Goal: Navigation & Orientation: Find specific page/section

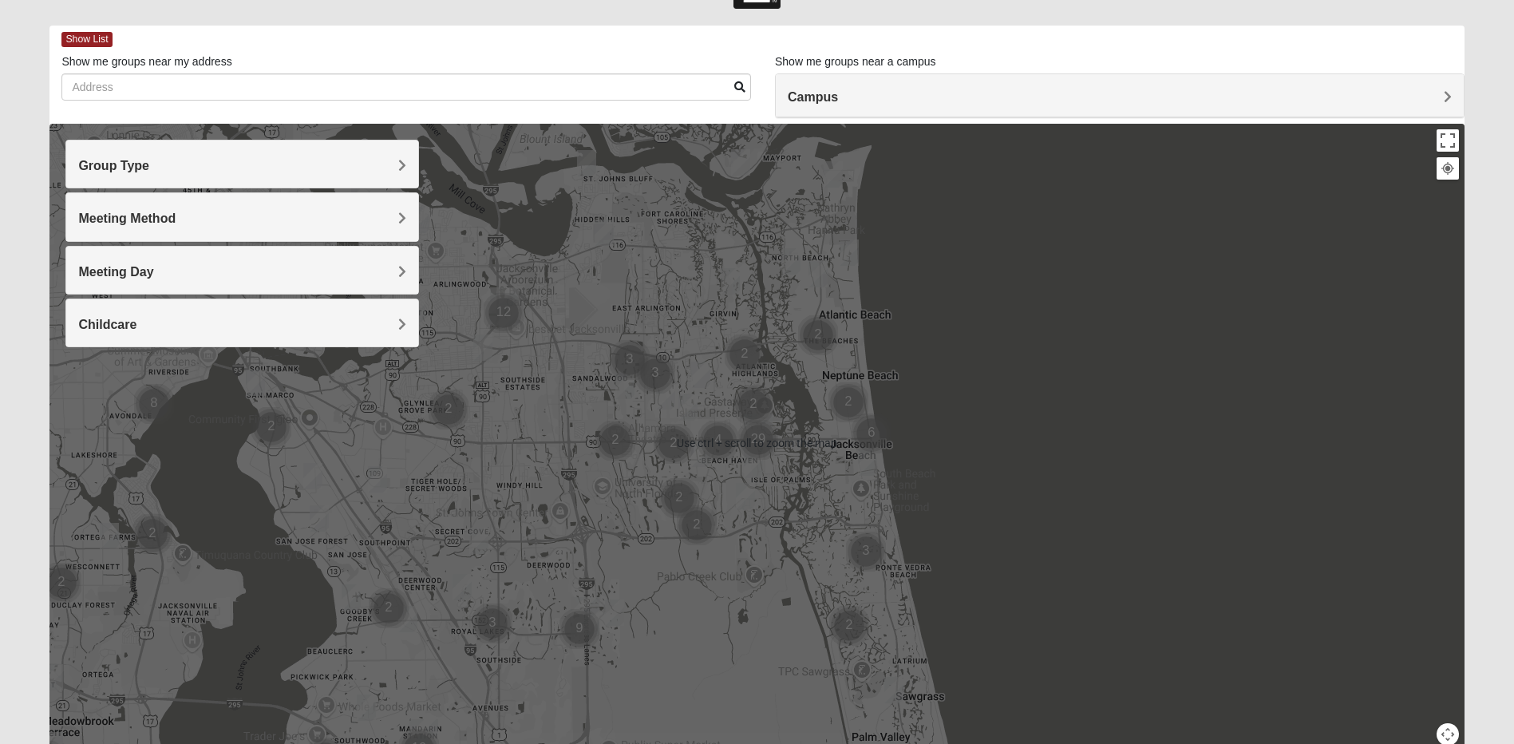
scroll to position [80, 0]
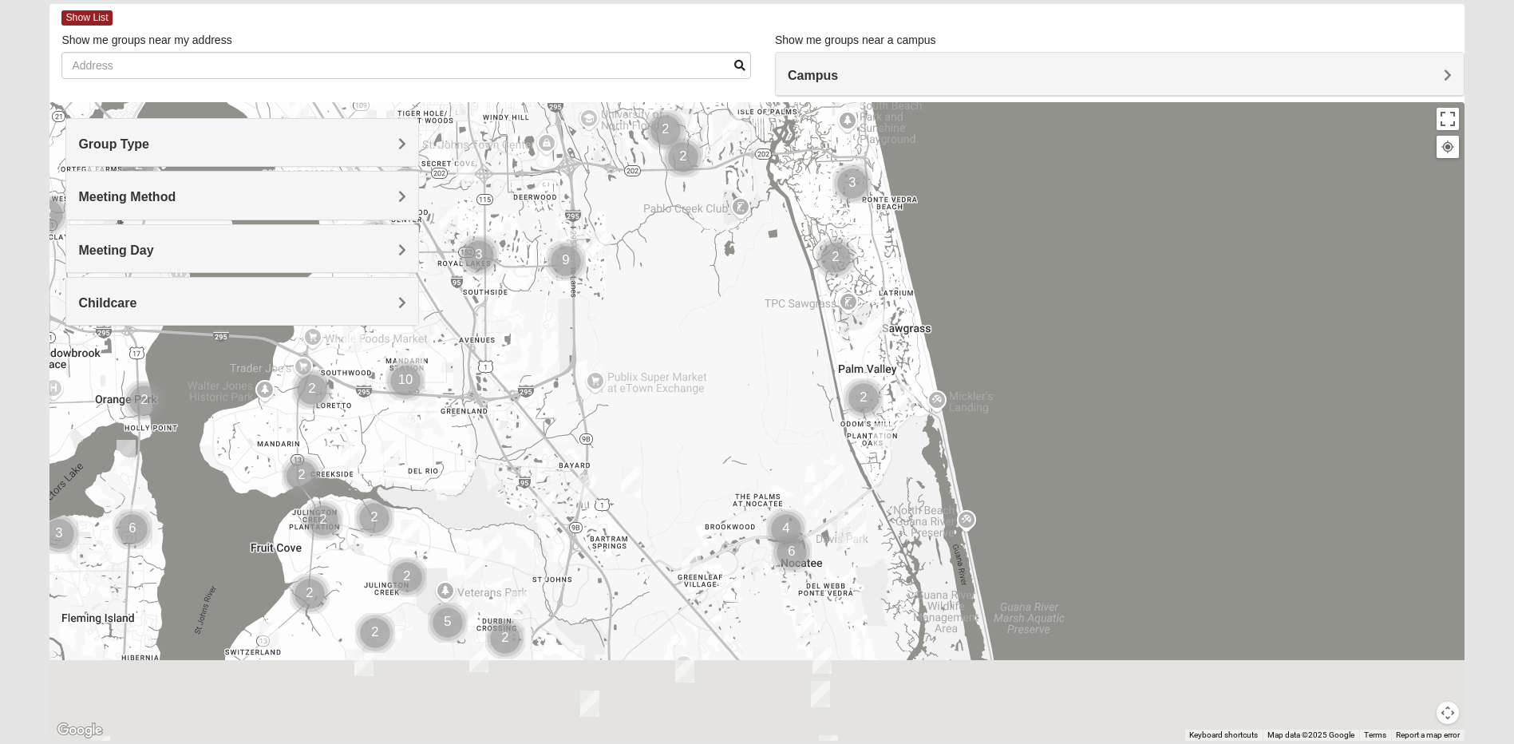
drag, startPoint x: 720, startPoint y: 606, endPoint x: 714, endPoint y: 167, distance: 439.0
click at [714, 167] on div at bounding box center [756, 421] width 1414 height 638
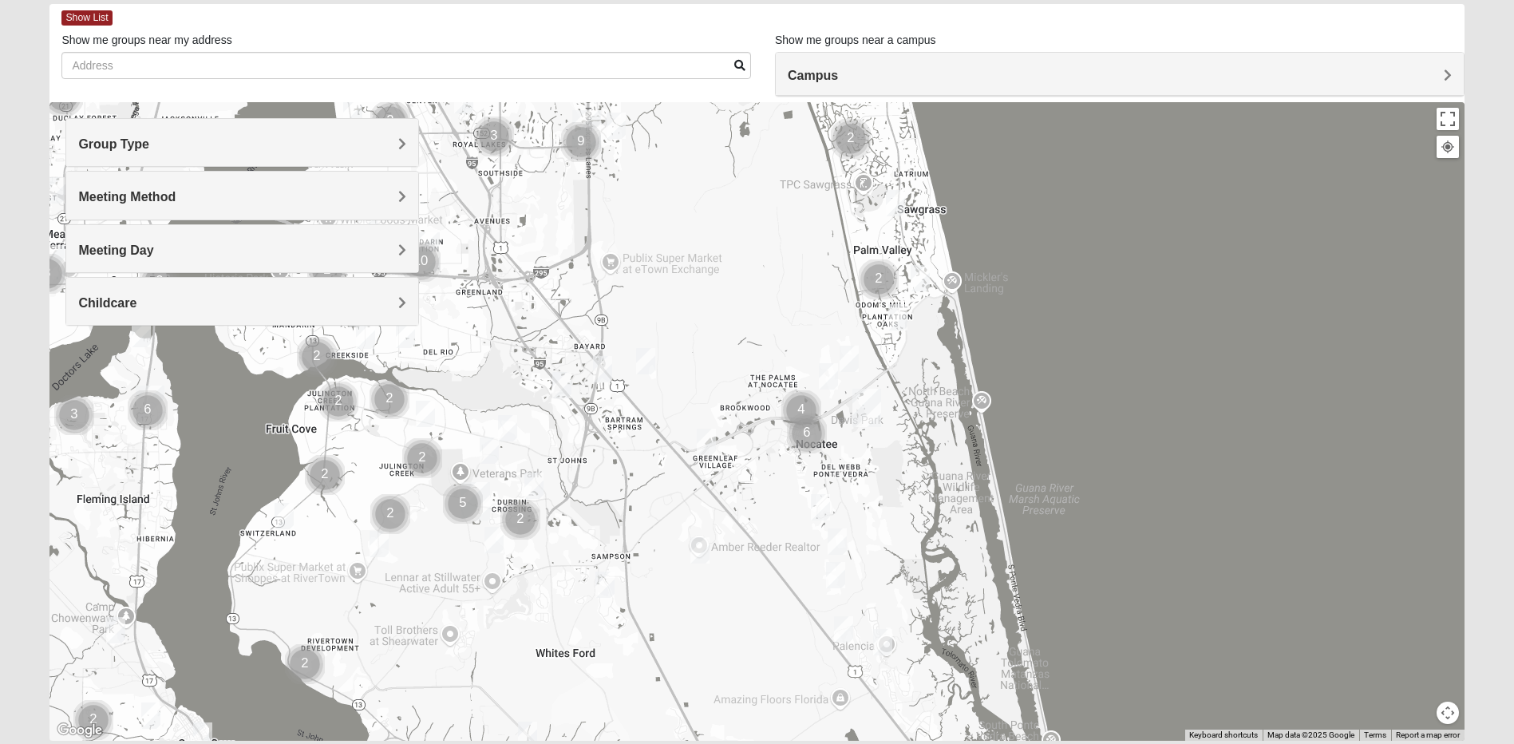
drag, startPoint x: 702, startPoint y: 472, endPoint x: 698, endPoint y: 186, distance: 285.7
click at [700, 180] on div at bounding box center [756, 421] width 1414 height 638
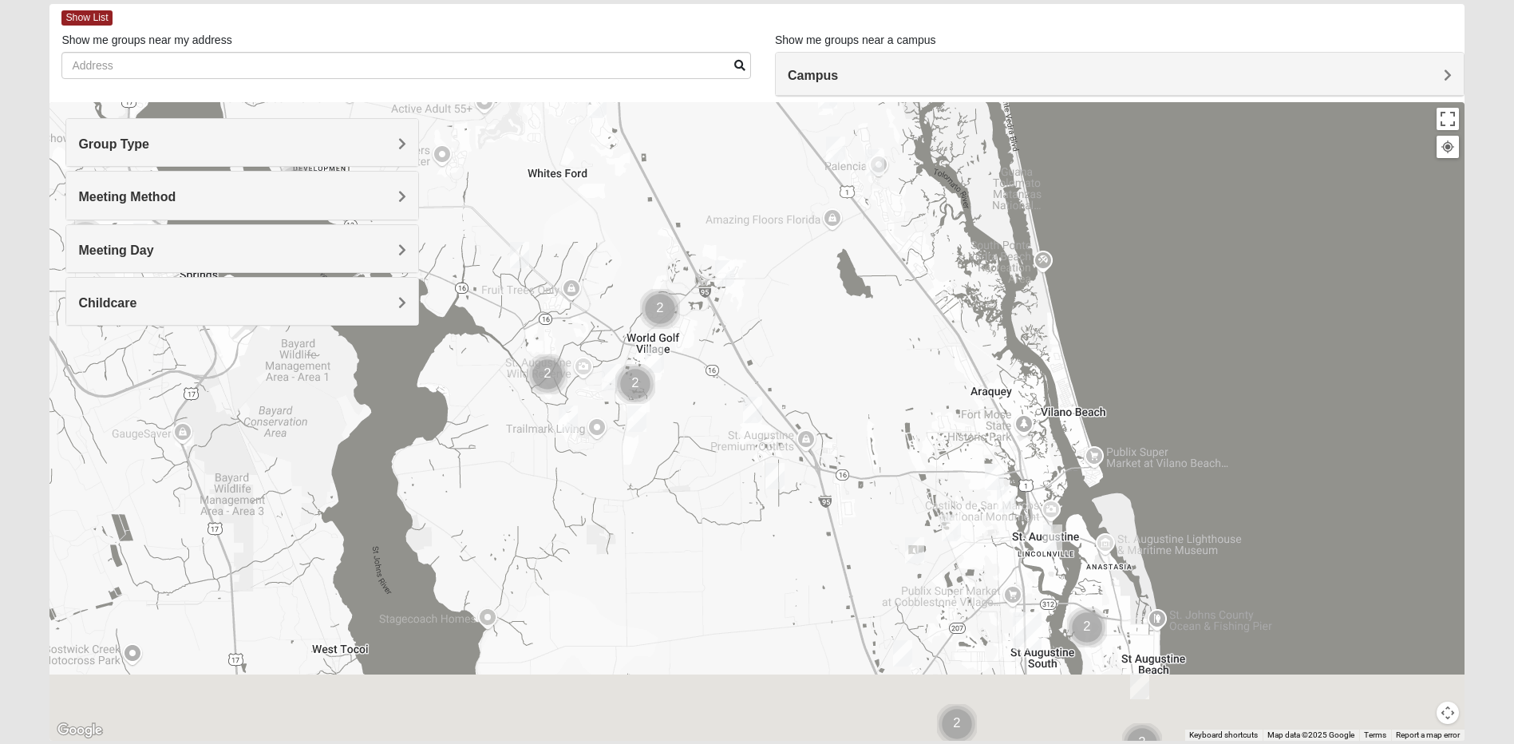
drag, startPoint x: 749, startPoint y: 634, endPoint x: 739, endPoint y: 313, distance: 321.0
click at [739, 313] on div at bounding box center [756, 421] width 1414 height 638
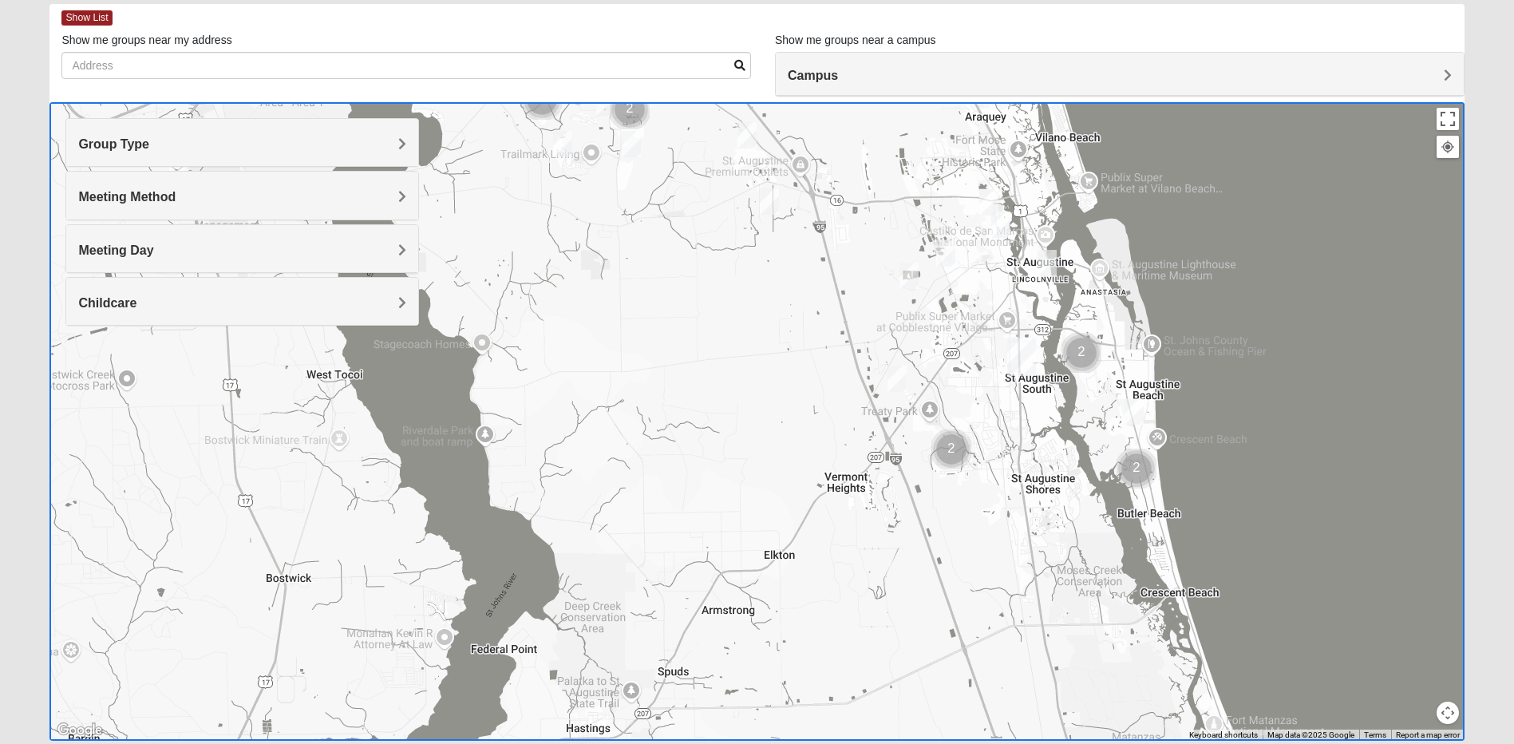
drag, startPoint x: 753, startPoint y: 473, endPoint x: 753, endPoint y: 193, distance: 280.1
click at [753, 197] on div at bounding box center [756, 421] width 1414 height 638
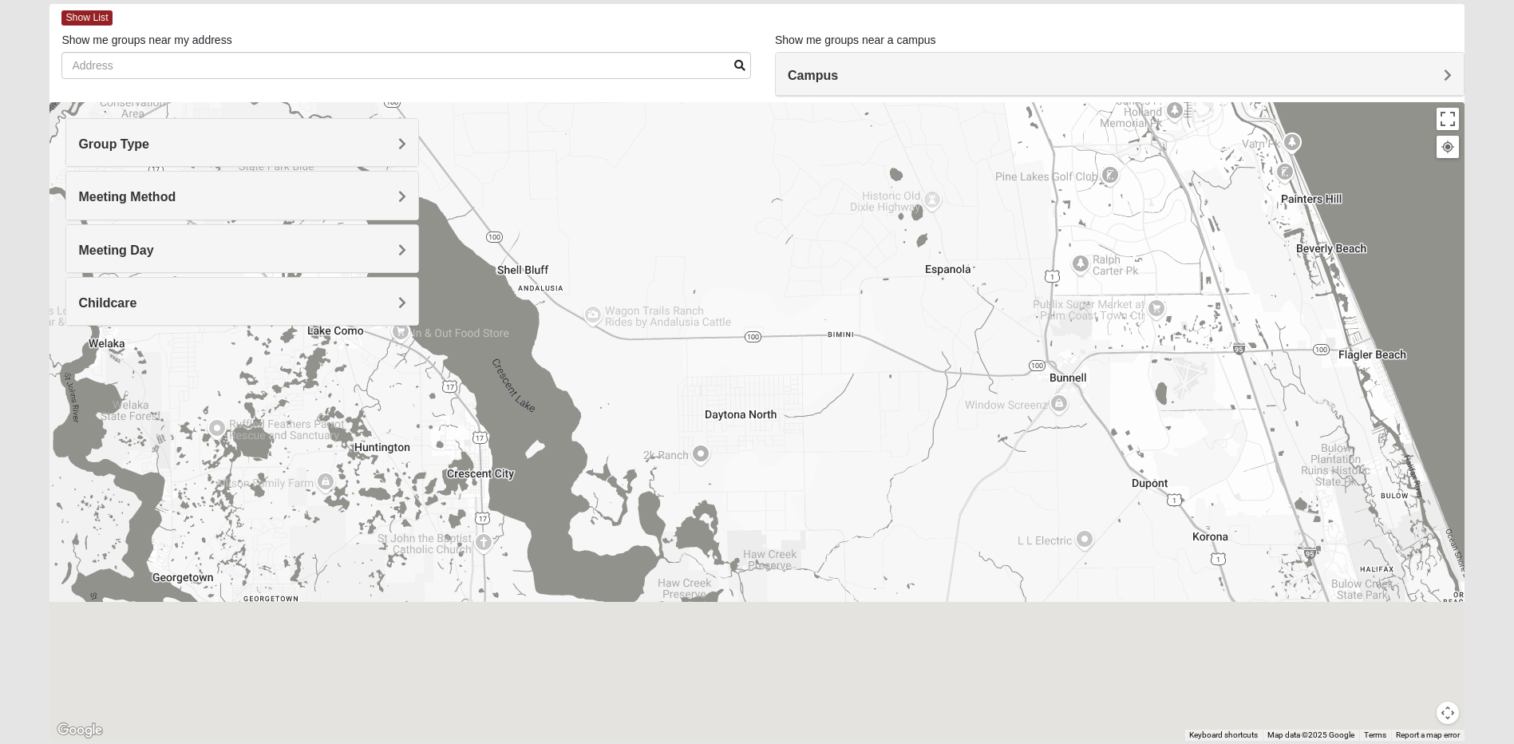
drag, startPoint x: 845, startPoint y: 607, endPoint x: 722, endPoint y: 139, distance: 484.3
click at [725, 153] on div at bounding box center [756, 421] width 1414 height 638
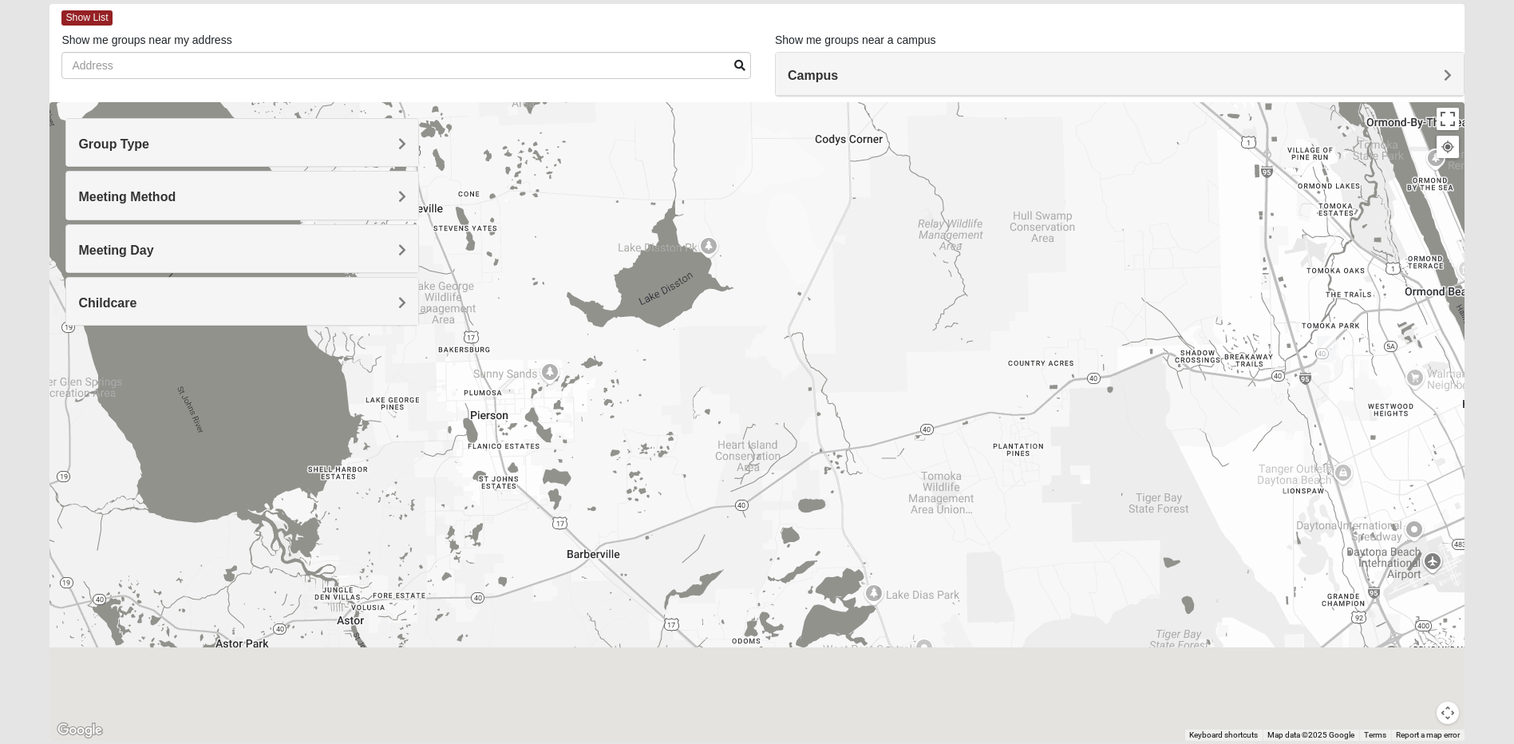
drag, startPoint x: 871, startPoint y: 492, endPoint x: 828, endPoint y: 132, distance: 362.4
click at [833, 171] on div at bounding box center [756, 421] width 1414 height 638
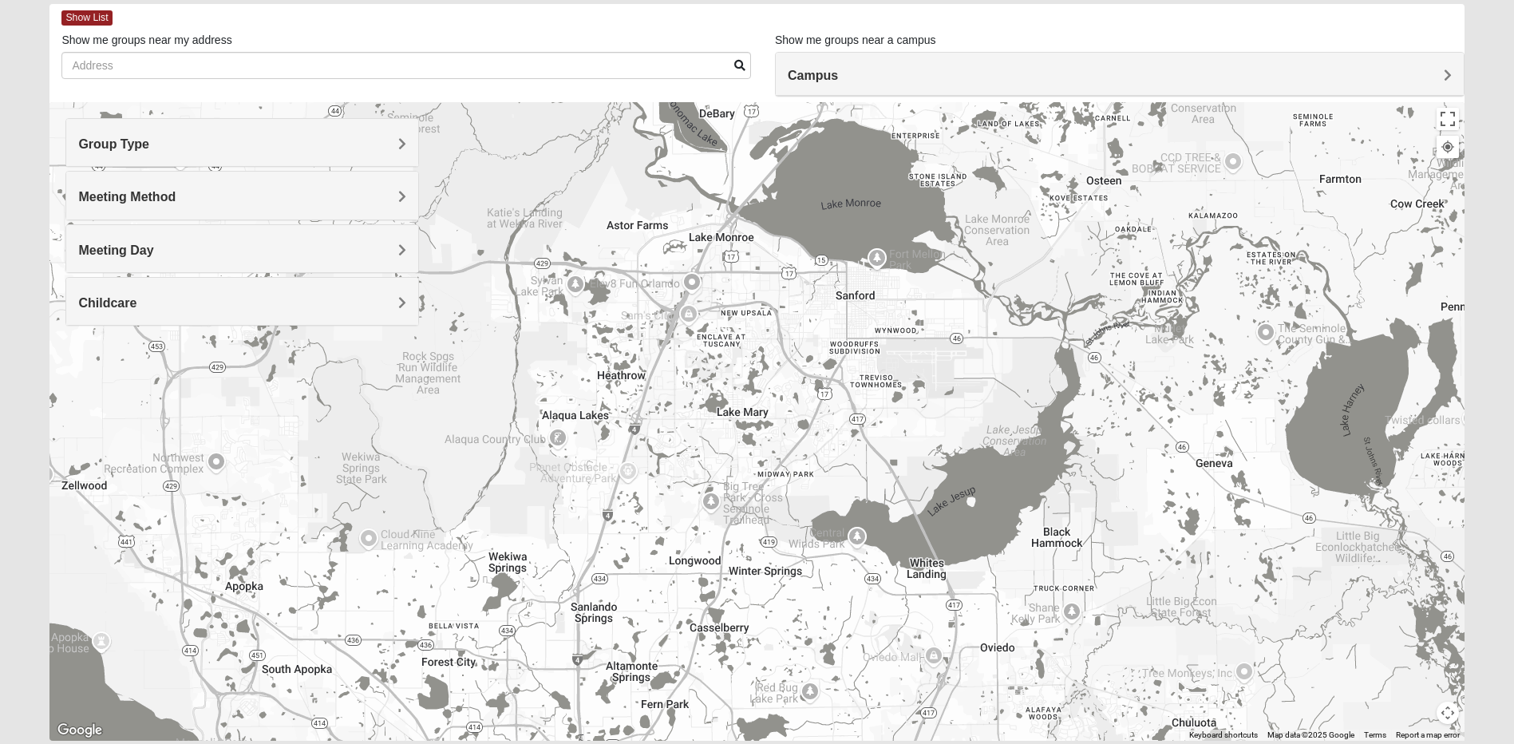
drag, startPoint x: 1026, startPoint y: 507, endPoint x: 1013, endPoint y: -53, distance: 560.4
click at [1013, 0] on html "Log In Find A Group Error Show List Loading Groups" at bounding box center [757, 359] width 1514 height 879
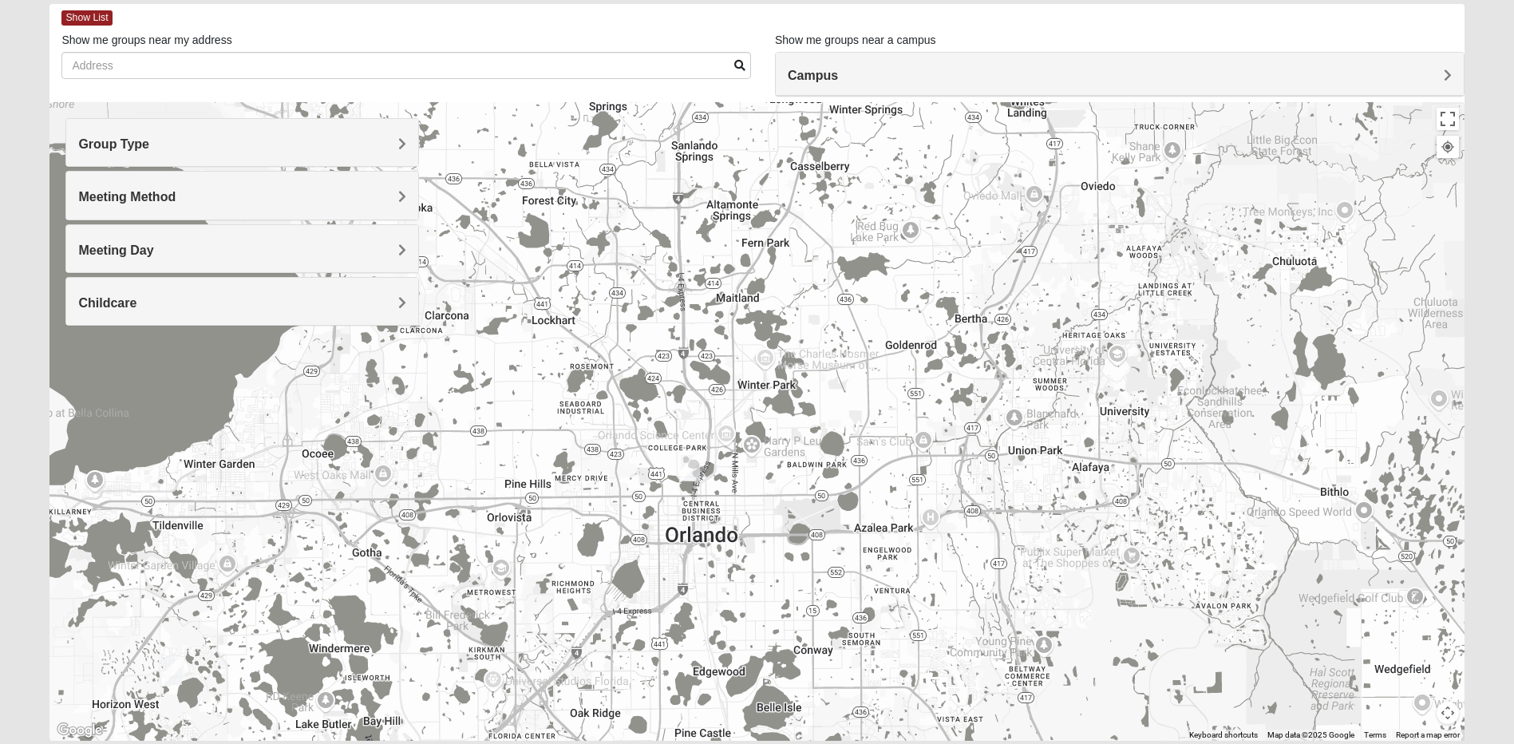
drag, startPoint x: 990, startPoint y: 578, endPoint x: 1054, endPoint y: 254, distance: 330.4
click at [1054, 254] on div at bounding box center [756, 421] width 1414 height 638
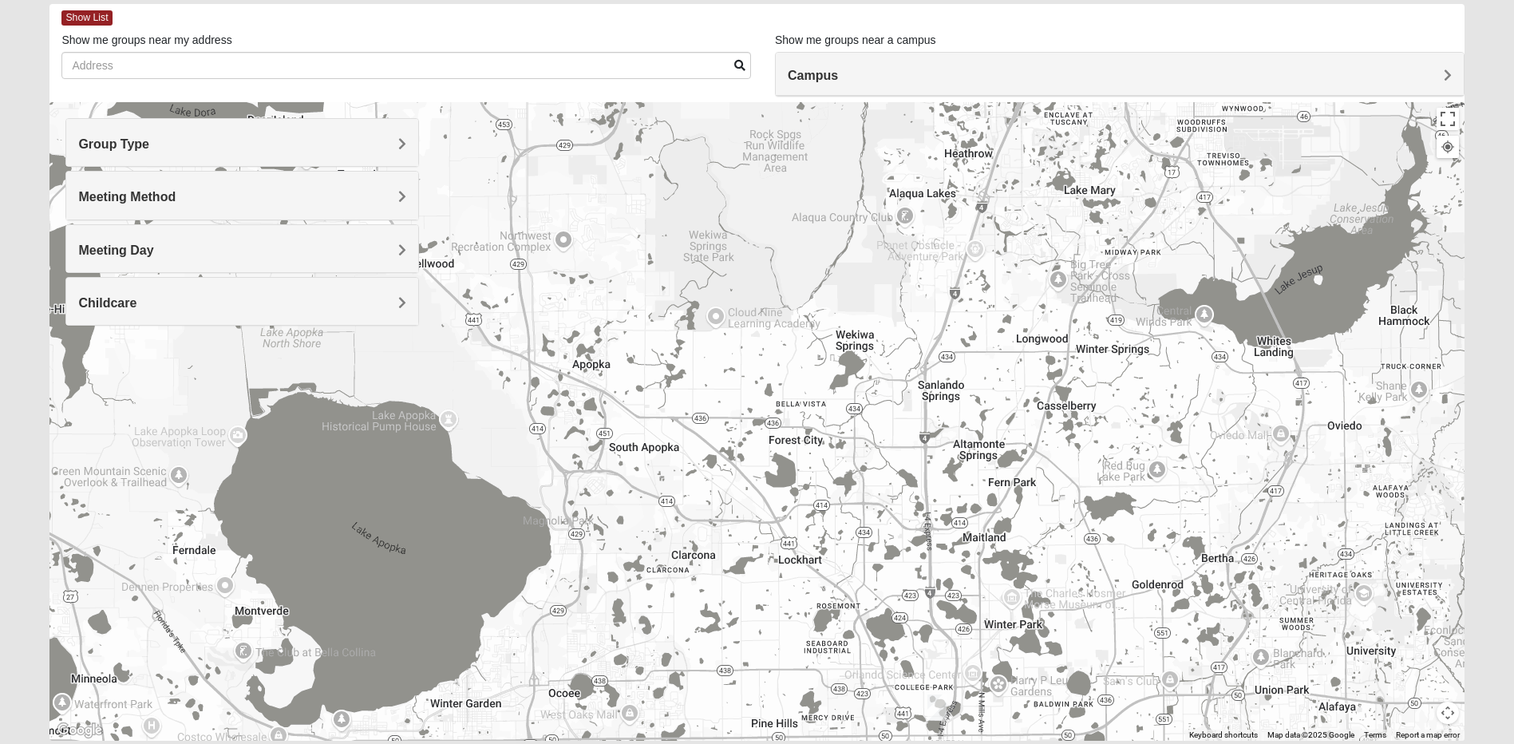
drag, startPoint x: 631, startPoint y: 468, endPoint x: 806, endPoint y: 585, distance: 210.7
click at [806, 585] on div at bounding box center [756, 421] width 1414 height 638
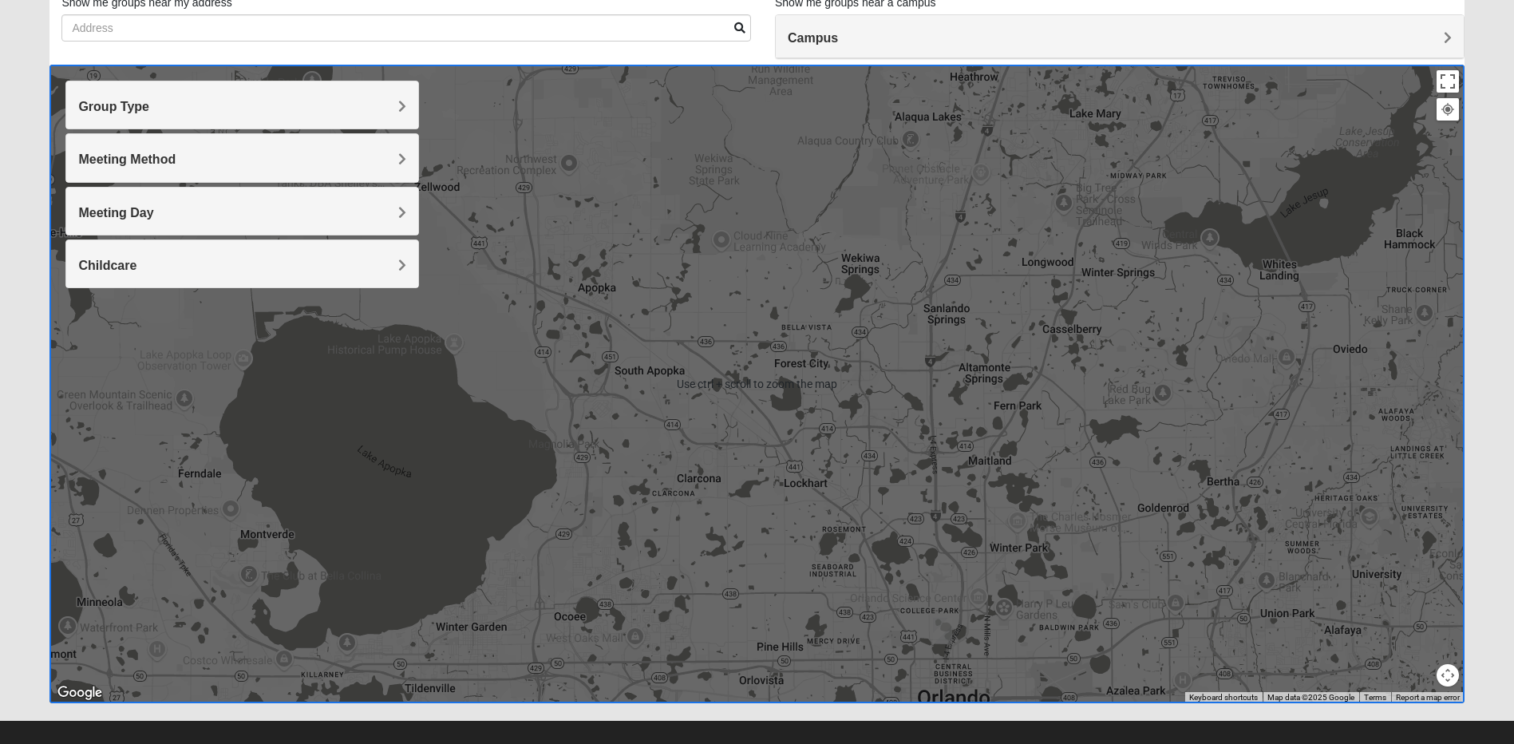
scroll to position [135, 0]
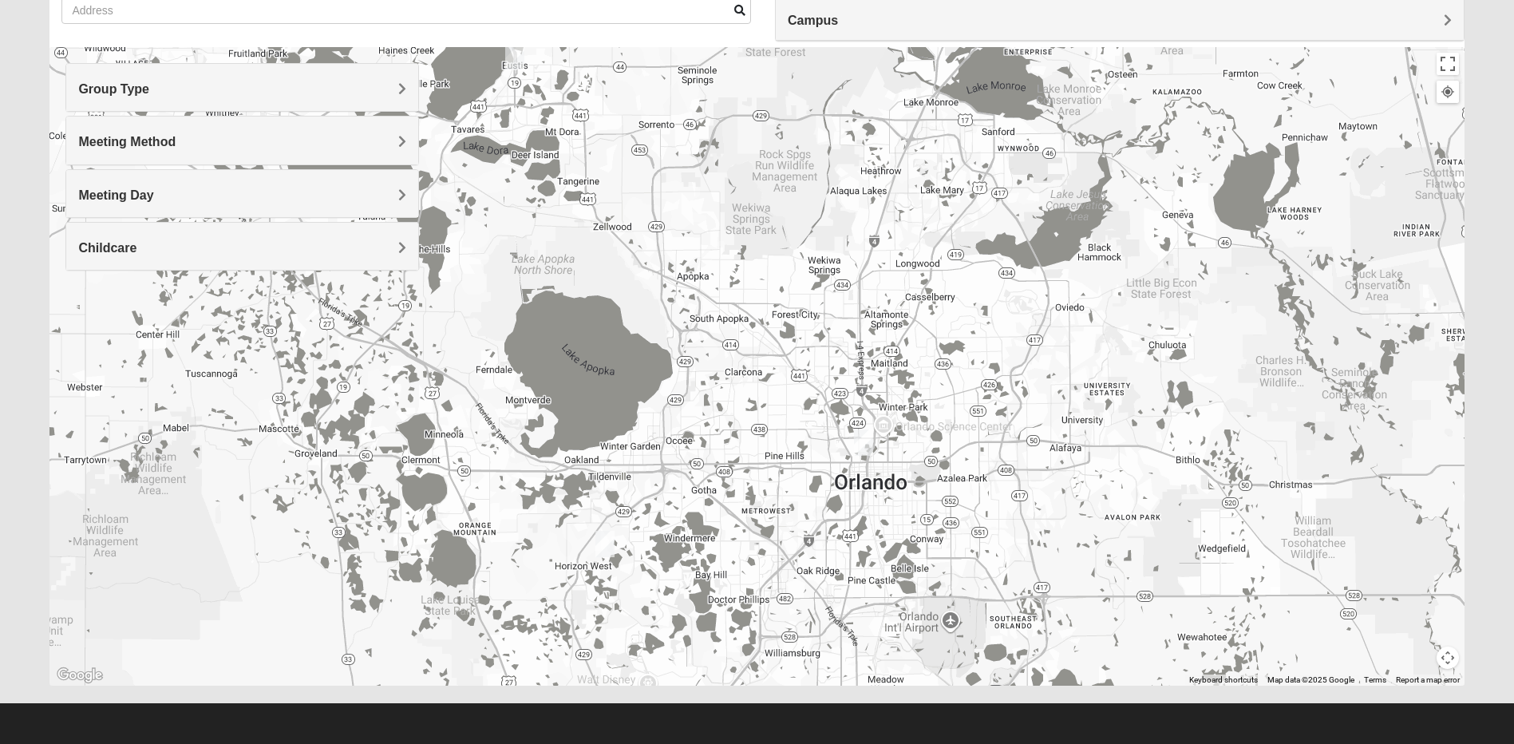
drag, startPoint x: 829, startPoint y: 646, endPoint x: 823, endPoint y: 500, distance: 146.2
click at [823, 500] on div at bounding box center [756, 366] width 1414 height 638
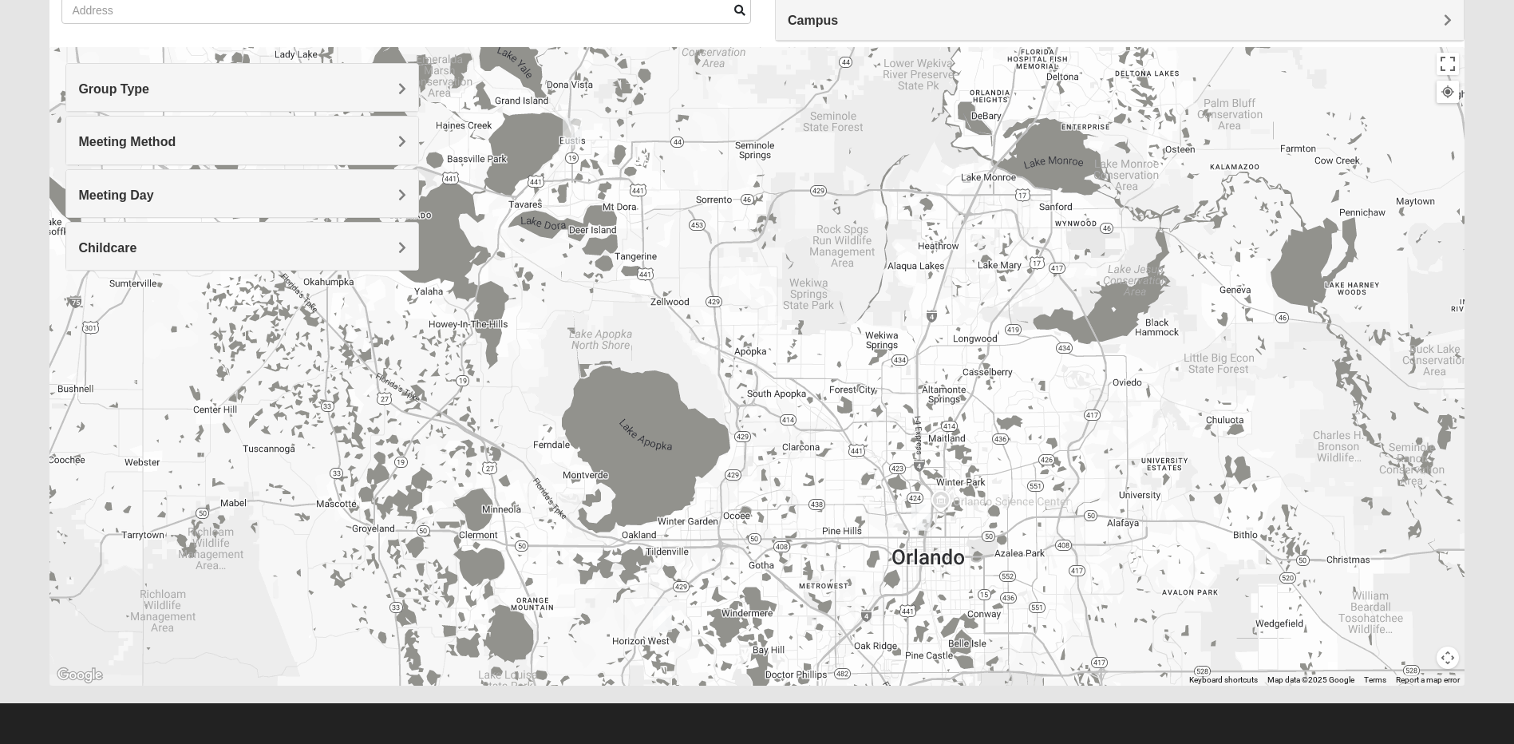
drag, startPoint x: 969, startPoint y: 590, endPoint x: 1024, endPoint y: 666, distance: 94.4
click at [1024, 666] on div at bounding box center [756, 366] width 1414 height 638
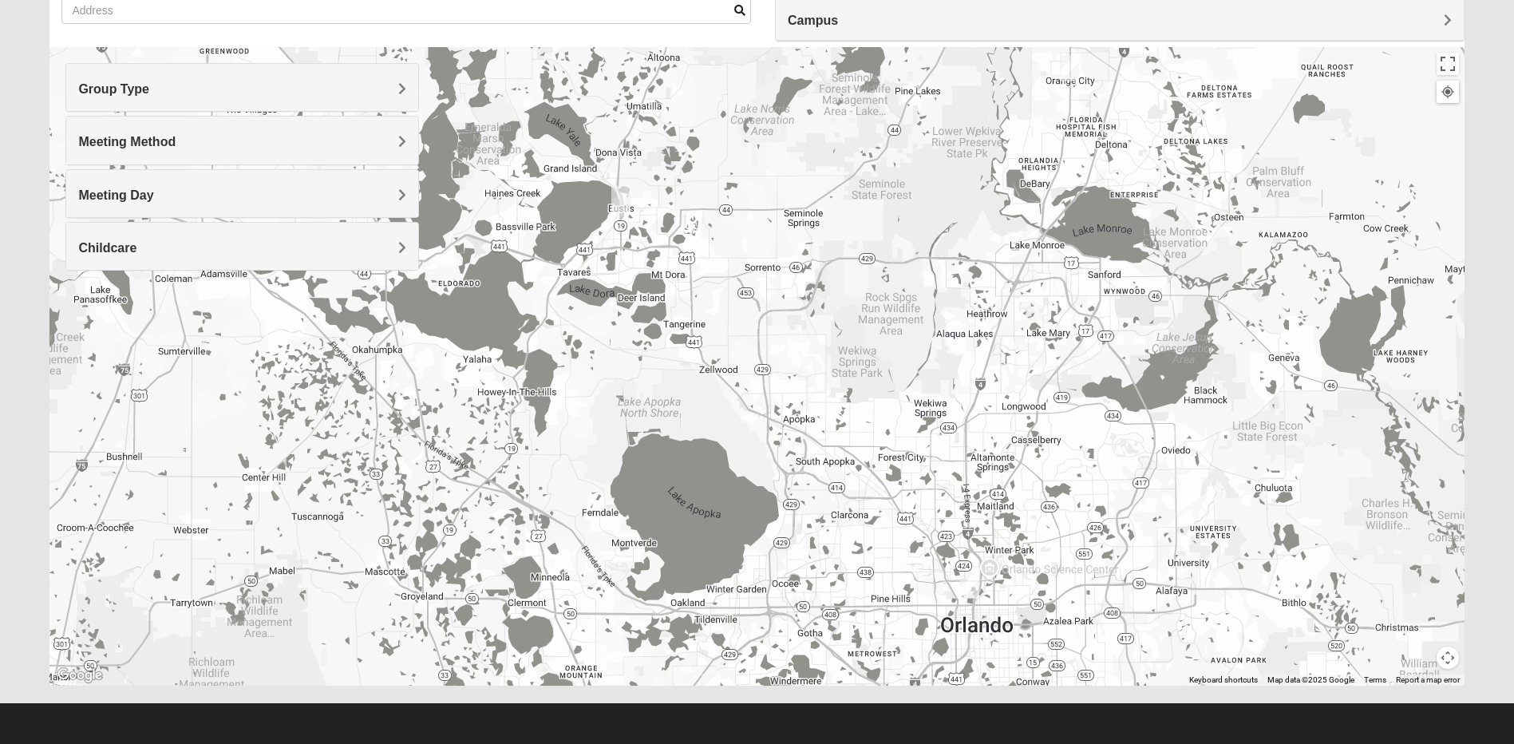
drag, startPoint x: 753, startPoint y: 349, endPoint x: 801, endPoint y: 419, distance: 85.5
click at [801, 419] on div at bounding box center [756, 366] width 1414 height 638
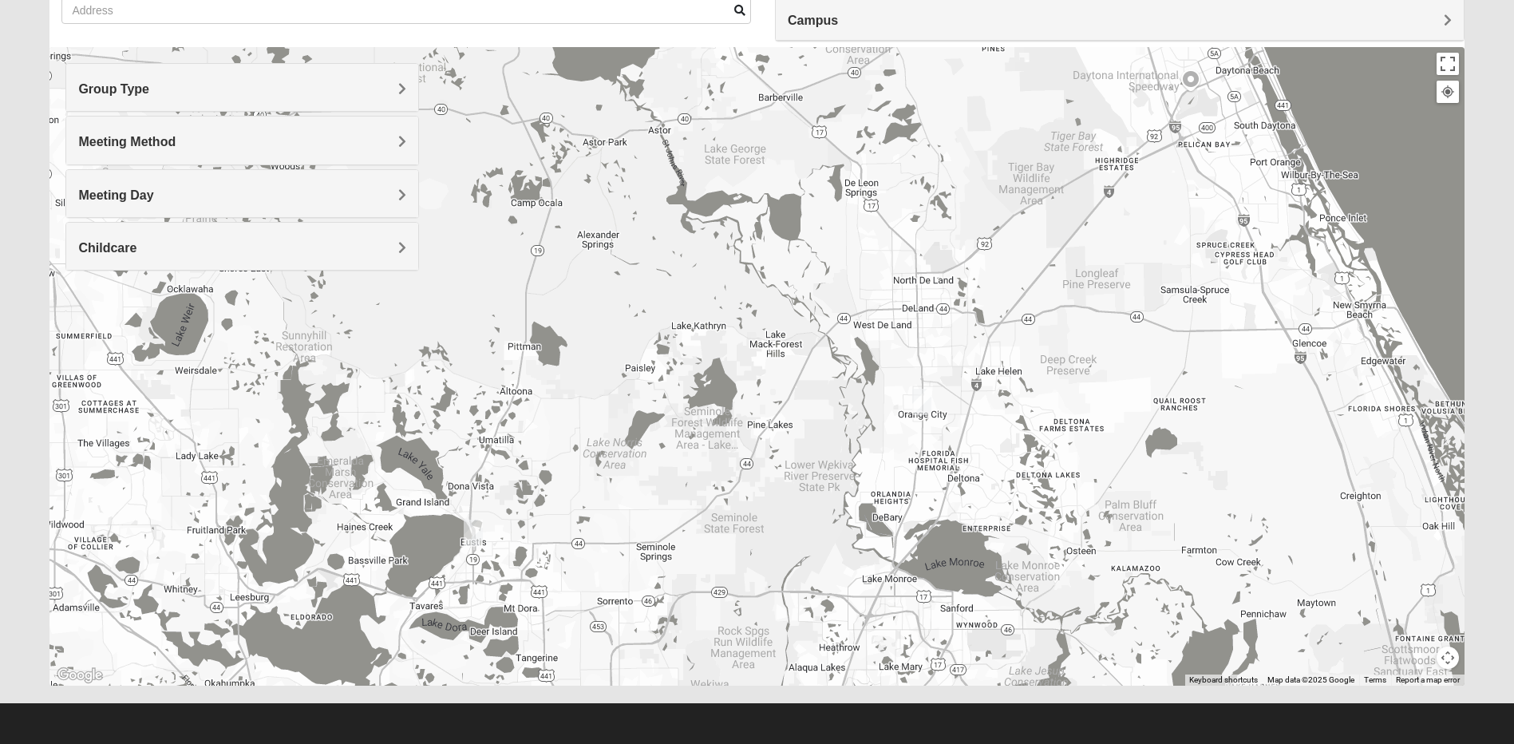
drag, startPoint x: 1148, startPoint y: 196, endPoint x: 998, endPoint y: 508, distance: 345.5
click at [998, 508] on div at bounding box center [756, 366] width 1414 height 638
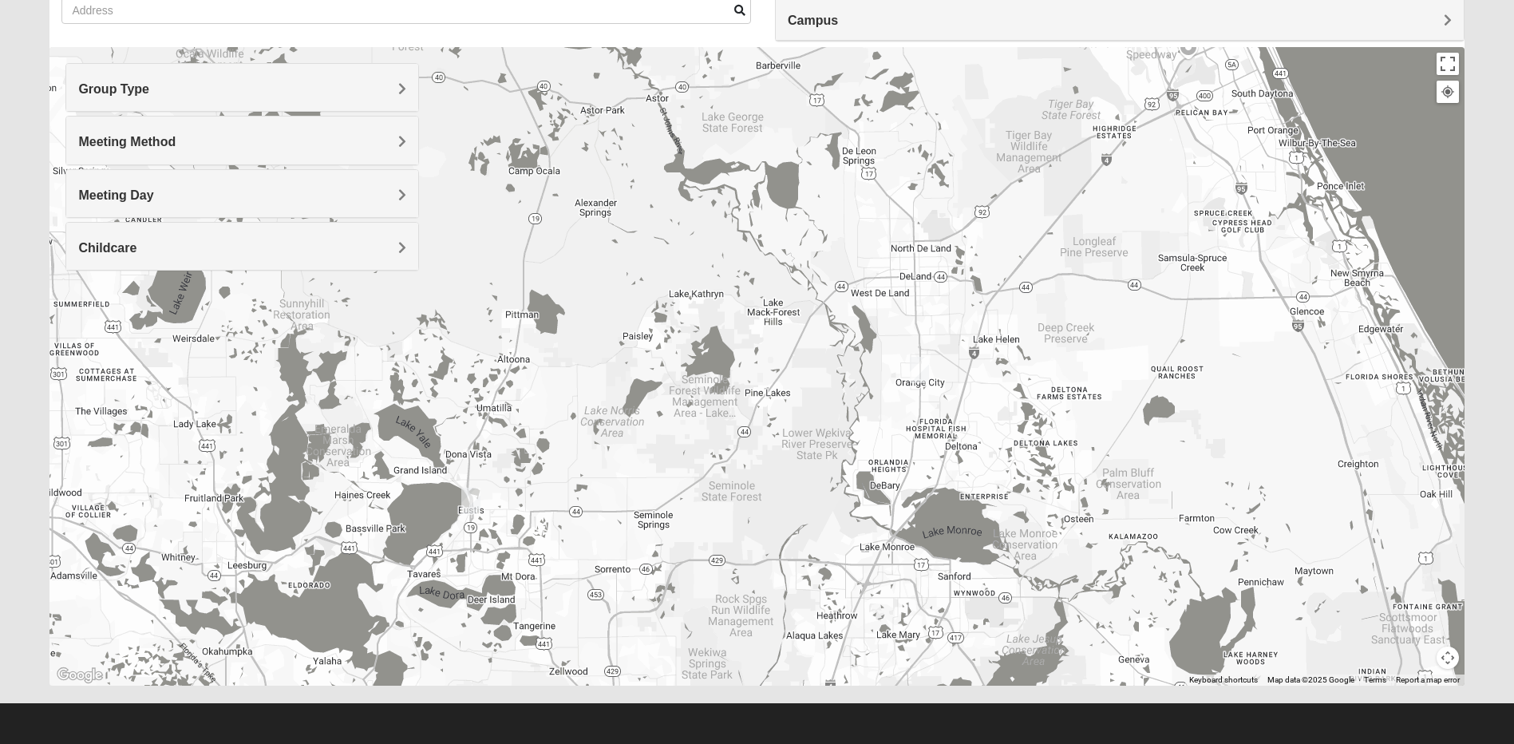
click at [919, 370] on img "Online Mixed Knight/Stuckey 31546" at bounding box center [919, 370] width 19 height 26
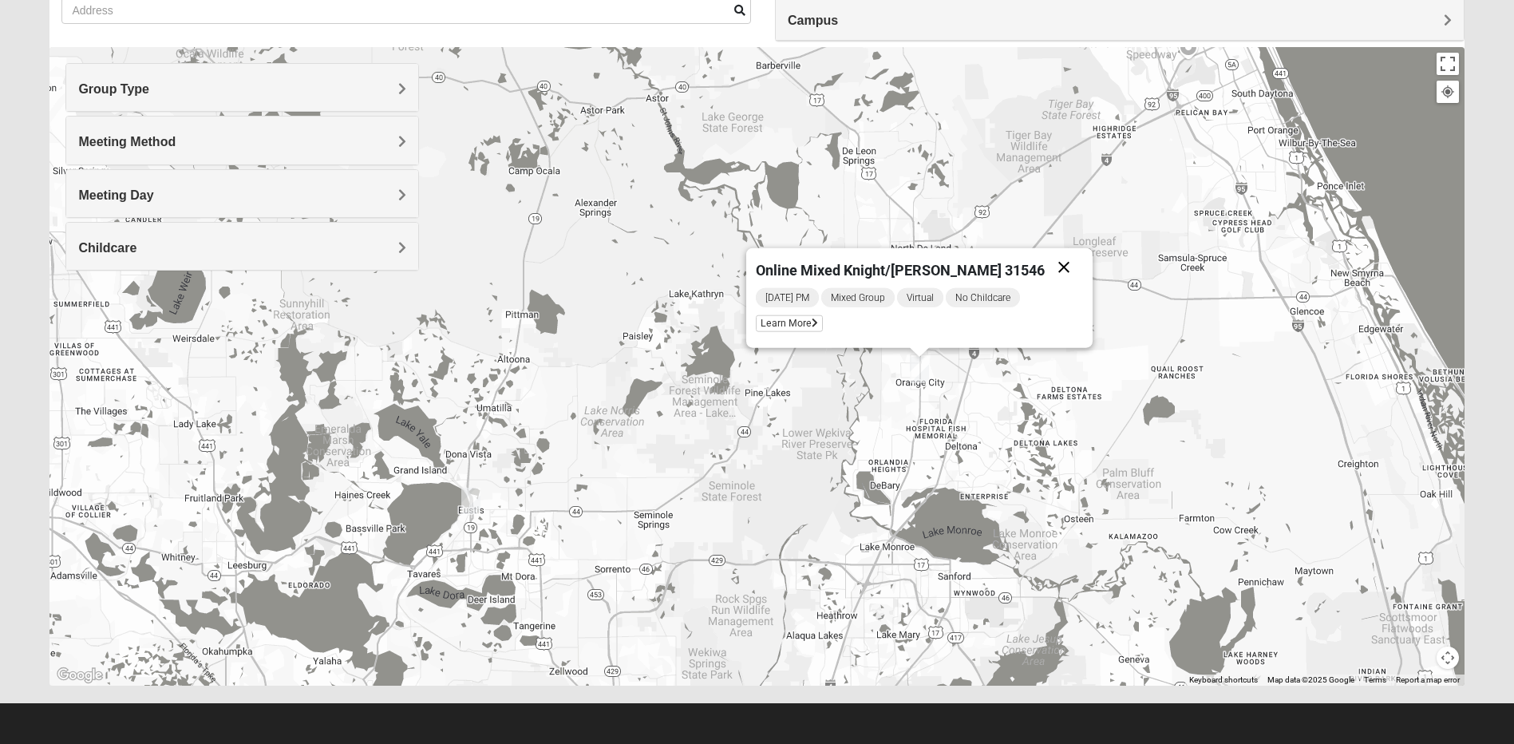
click at [1045, 268] on button "Close" at bounding box center [1064, 267] width 38 height 38
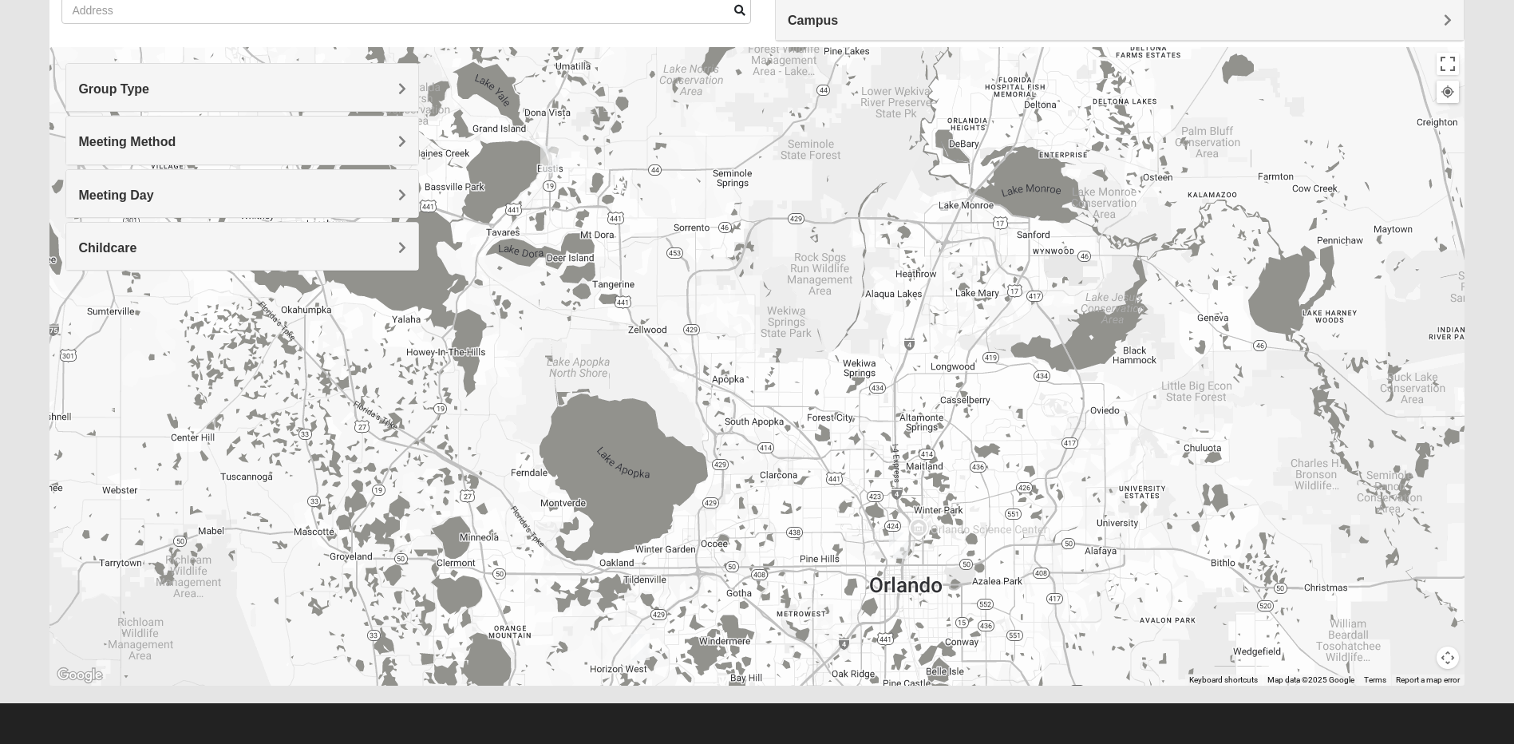
drag, startPoint x: 1026, startPoint y: 571, endPoint x: 1106, endPoint y: 290, distance: 292.3
click at [1106, 219] on div at bounding box center [756, 366] width 1414 height 638
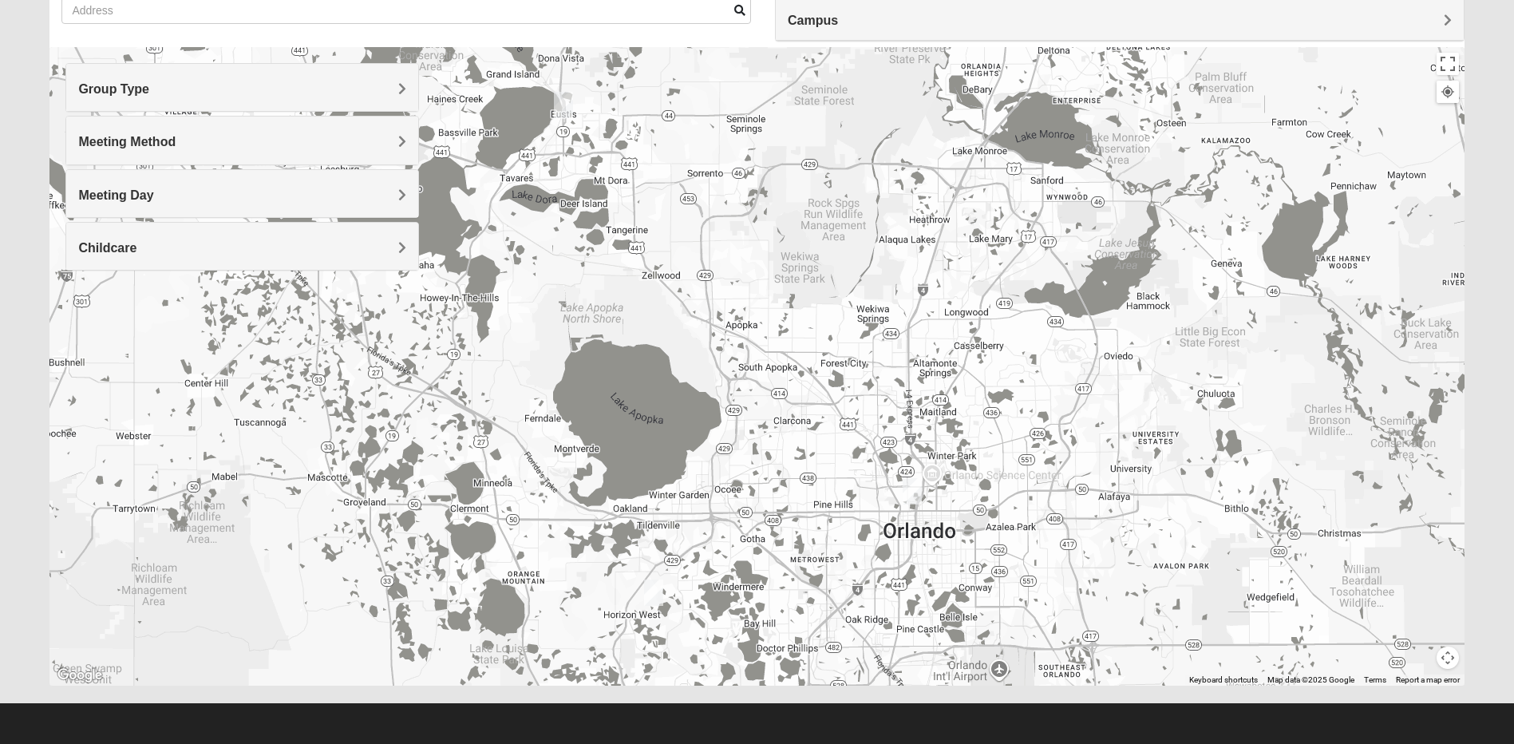
drag, startPoint x: 1102, startPoint y: 413, endPoint x: 1104, endPoint y: 361, distance: 52.7
click at [1104, 361] on div at bounding box center [756, 366] width 1414 height 638
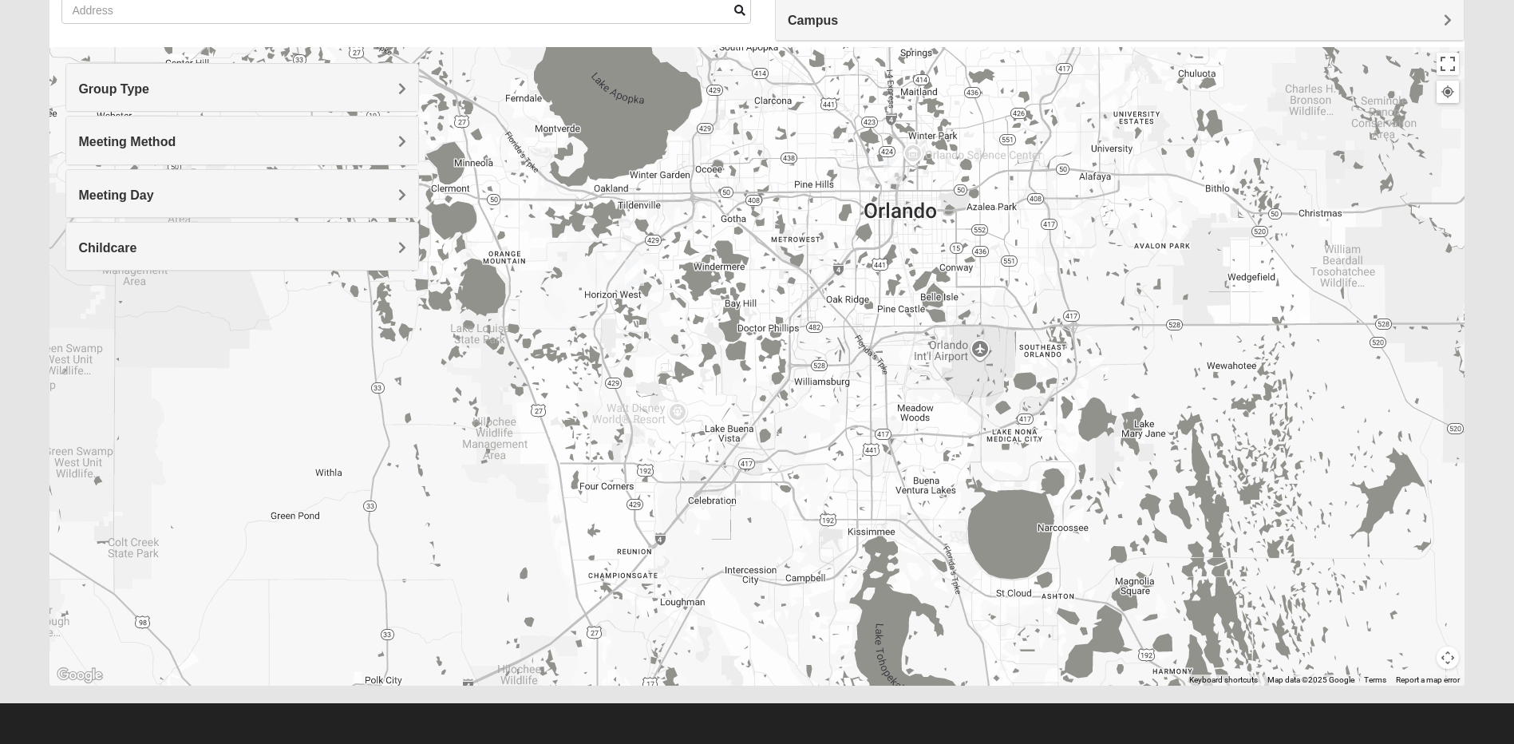
drag, startPoint x: 1164, startPoint y: 338, endPoint x: 1168, endPoint y: 188, distance: 150.9
click at [1168, 188] on div at bounding box center [756, 366] width 1414 height 638
